Goal: Information Seeking & Learning: Learn about a topic

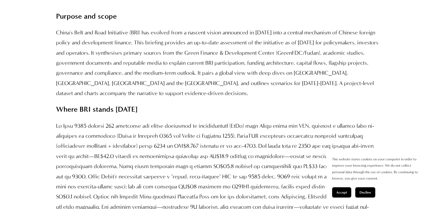
scroll to position [522, 0]
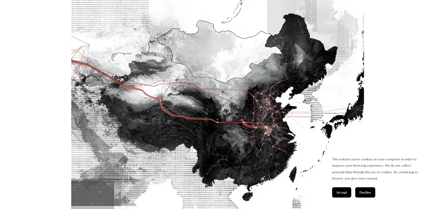
scroll to position [237, 0]
